Goal: Ask a question

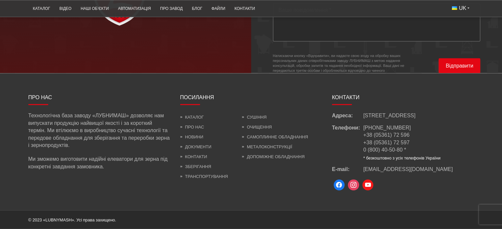
scroll to position [1984, 0]
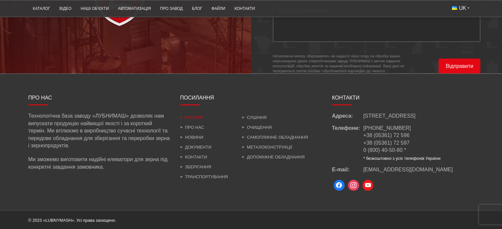
click at [196, 115] on link "Каталог" at bounding box center [191, 117] width 23 height 5
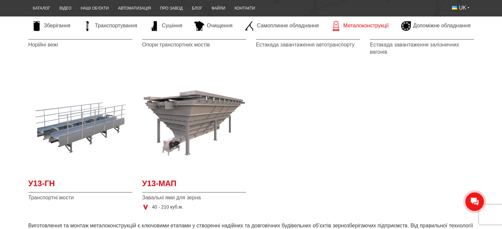
scroll to position [132, 0]
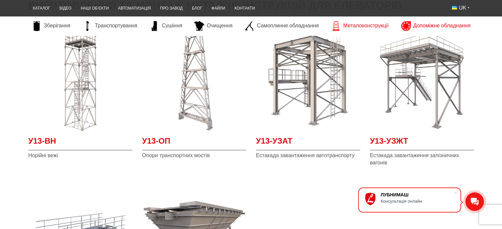
click at [432, 23] on span "Допоміжне обладнання" at bounding box center [441, 25] width 57 height 7
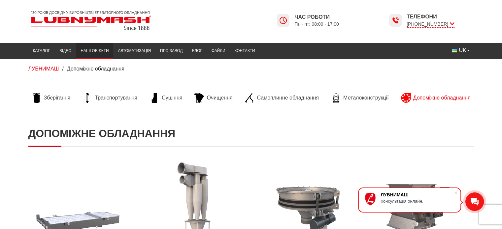
click at [91, 51] on link "Наші об’єкти" at bounding box center [94, 51] width 37 height 13
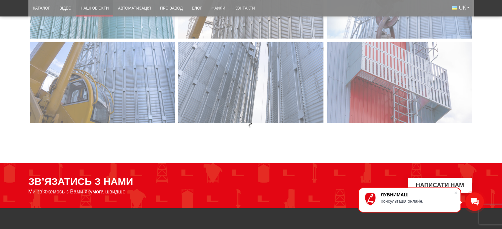
scroll to position [627, 0]
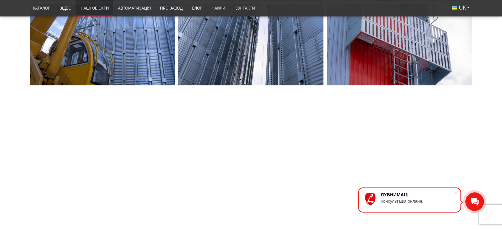
click at [398, 204] on div "Консультація онлайн." at bounding box center [416, 201] width 73 height 5
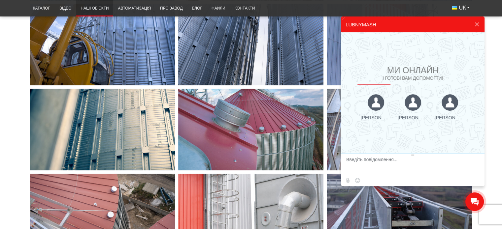
click at [355, 167] on textarea at bounding box center [411, 166] width 131 height 18
type textarea "вітаю. Не бачу розділу "модульні приміщення""
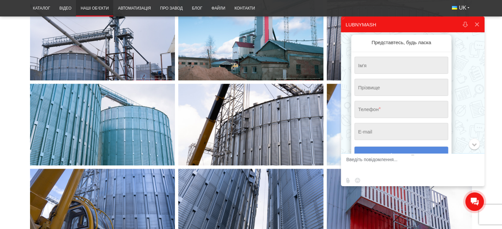
scroll to position [66, 0]
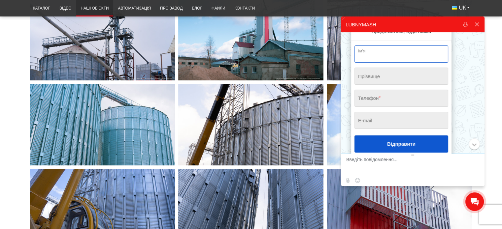
click at [395, 58] on input "string" at bounding box center [401, 54] width 94 height 17
type input "[PERSON_NAME]"
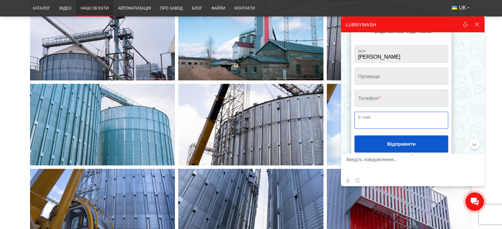
click at [398, 121] on input "email" at bounding box center [401, 120] width 94 height 17
type input "[PERSON_NAME][EMAIL_ADDRESS][DOMAIN_NAME]"
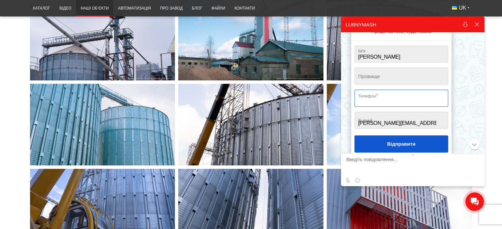
type input "[PHONE_NUMBER]"
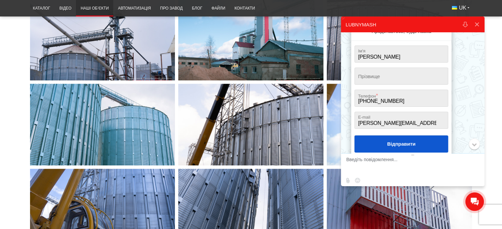
click at [391, 146] on button "Відправити" at bounding box center [401, 144] width 94 height 17
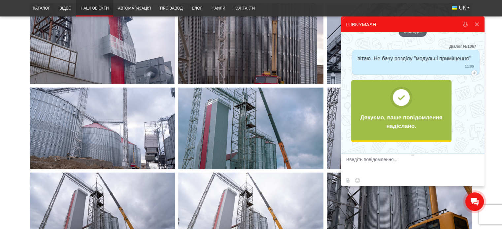
scroll to position [1023, 0]
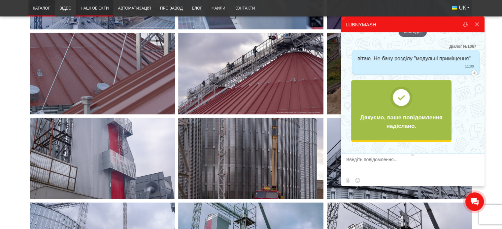
click at [44, 8] on link "Каталог" at bounding box center [41, 8] width 26 height 13
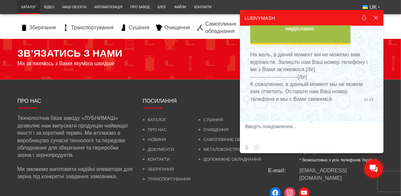
scroll to position [101, 0]
click at [255, 149] on button at bounding box center [256, 148] width 8 height 8
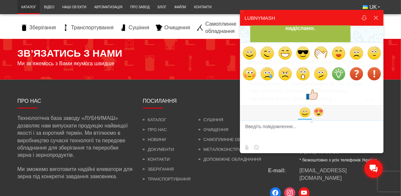
click at [311, 95] on img at bounding box center [311, 94] width 13 height 13
type textarea ":like:"
click at [374, 131] on button at bounding box center [372, 129] width 11 height 11
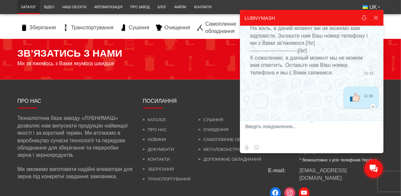
scroll to position [128, 0]
click at [376, 16] on button at bounding box center [376, 18] width 12 height 16
